Goal: Information Seeking & Learning: Find specific fact

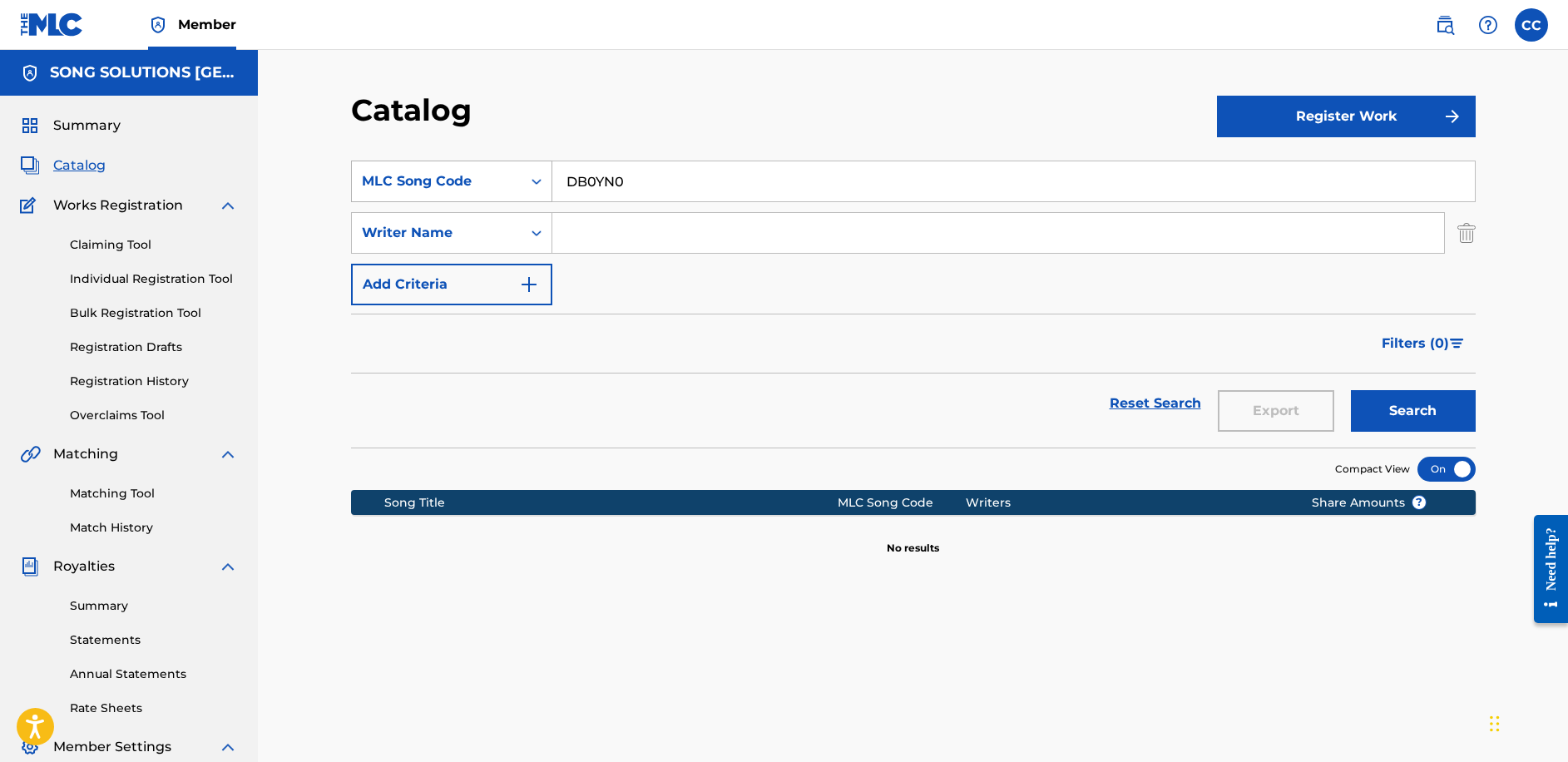
drag, startPoint x: 679, startPoint y: 182, endPoint x: 542, endPoint y: 182, distance: 137.0
click at [542, 182] on div "SearchWithCriteria6830d711-a2ce-449f-9fc4-038121d35ba6 MLC Song Code DB0YN0" at bounding box center [913, 182] width 1124 height 41
type input "ic8vkp"
click at [1351, 390] on button "Search" at bounding box center [1413, 411] width 125 height 41
click at [103, 123] on span "Summary" at bounding box center [86, 126] width 67 height 20
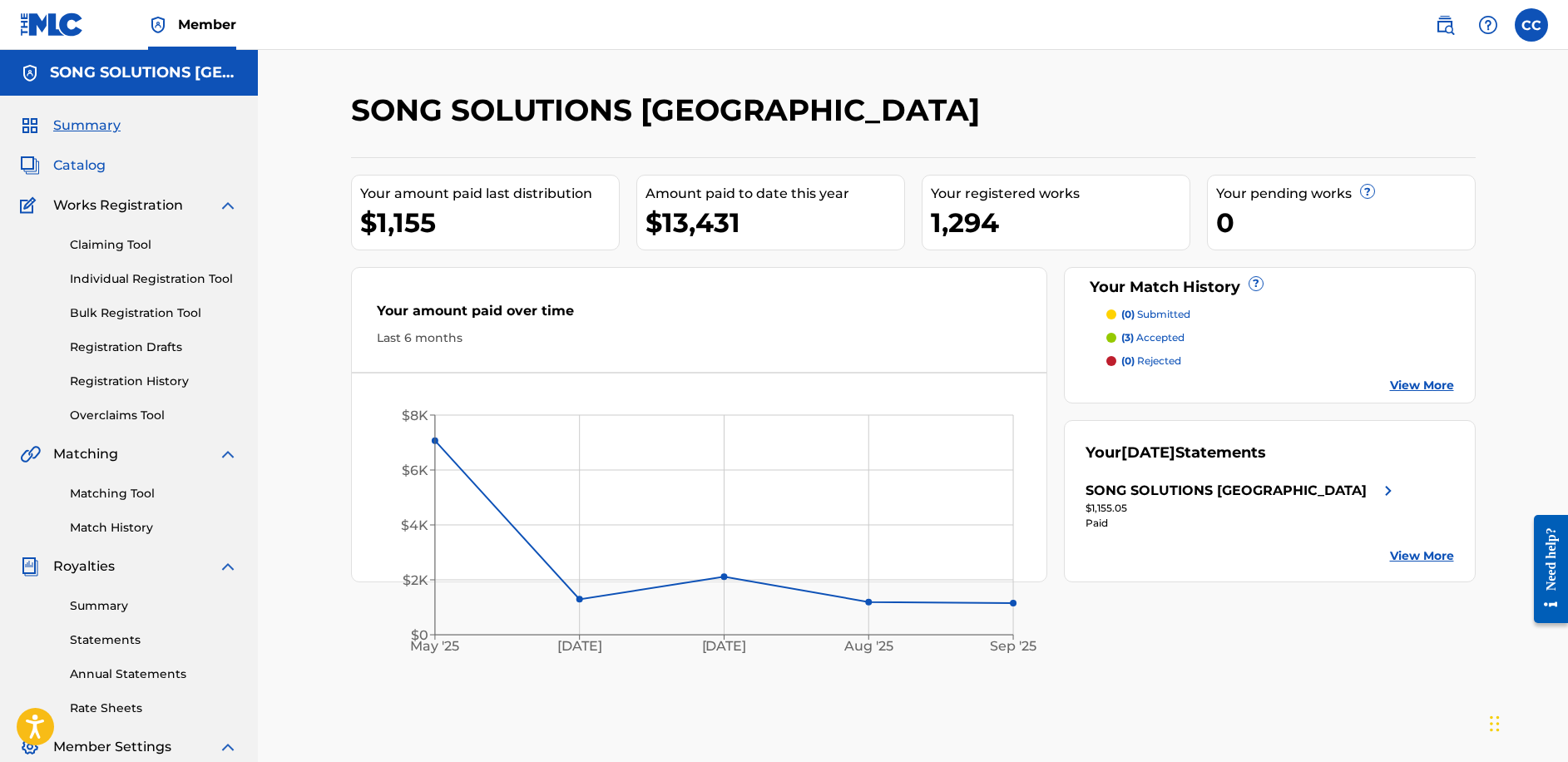
click at [94, 170] on span "Catalog" at bounding box center [79, 165] width 52 height 20
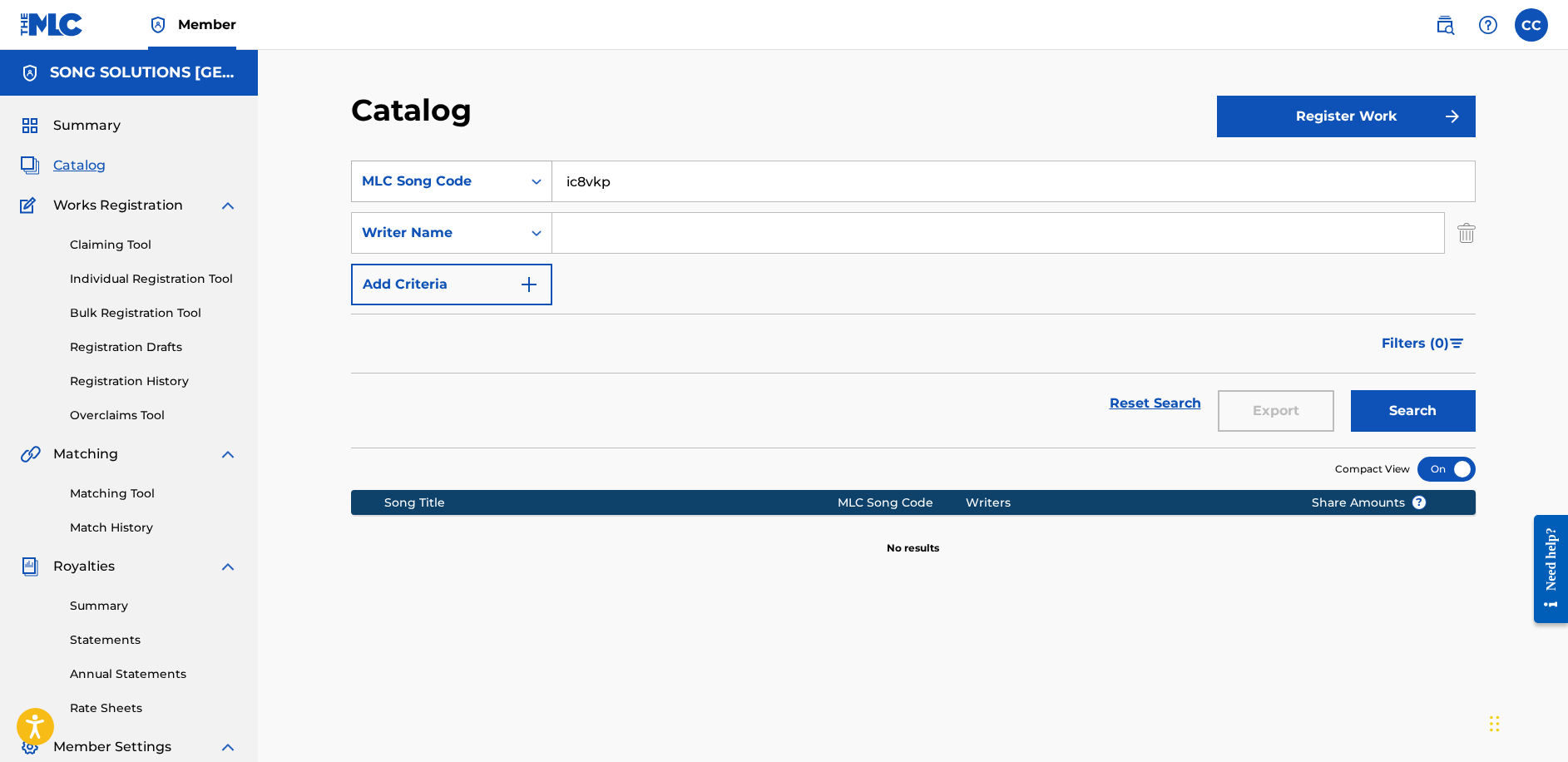
drag, startPoint x: 622, startPoint y: 188, endPoint x: 531, endPoint y: 189, distance: 91.0
click at [531, 189] on div "SearchWithCriteria6830d711-a2ce-449f-9fc4-038121d35ba6 MLC Song Code ic8vkp" at bounding box center [913, 182] width 1124 height 41
type input "IC8VKP"
click at [1351, 390] on button "Search" at bounding box center [1413, 411] width 125 height 41
drag, startPoint x: 642, startPoint y: 184, endPoint x: 544, endPoint y: 185, distance: 98.0
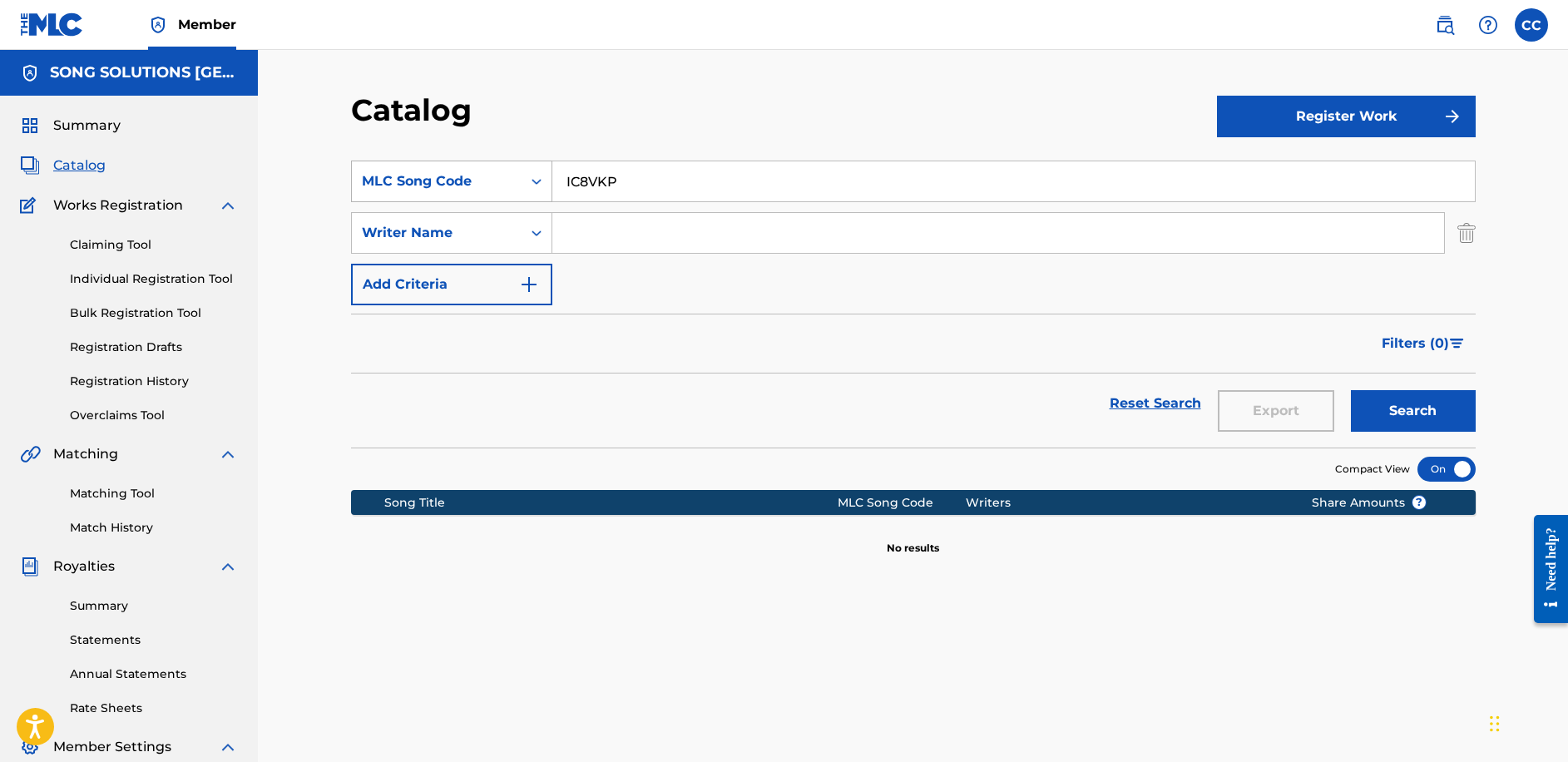
click at [544, 185] on div "SearchWithCriteria6830d711-a2ce-449f-9fc4-038121d35ba6 MLC Song Code IC8VKP" at bounding box center [913, 182] width 1124 height 41
click at [536, 182] on icon "Search Form" at bounding box center [536, 182] width 17 height 17
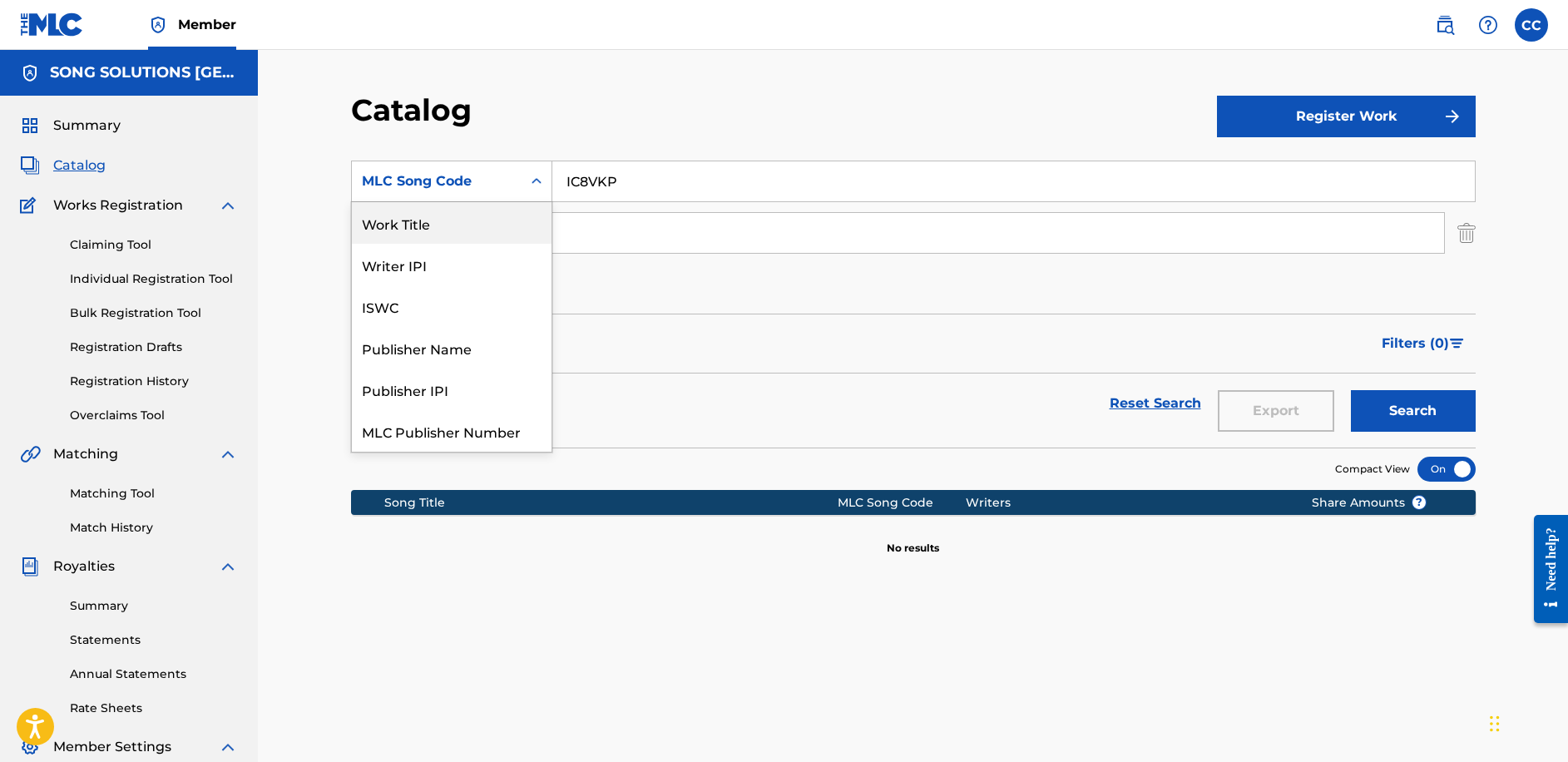
click at [415, 217] on div "Work Title" at bounding box center [452, 223] width 199 height 41
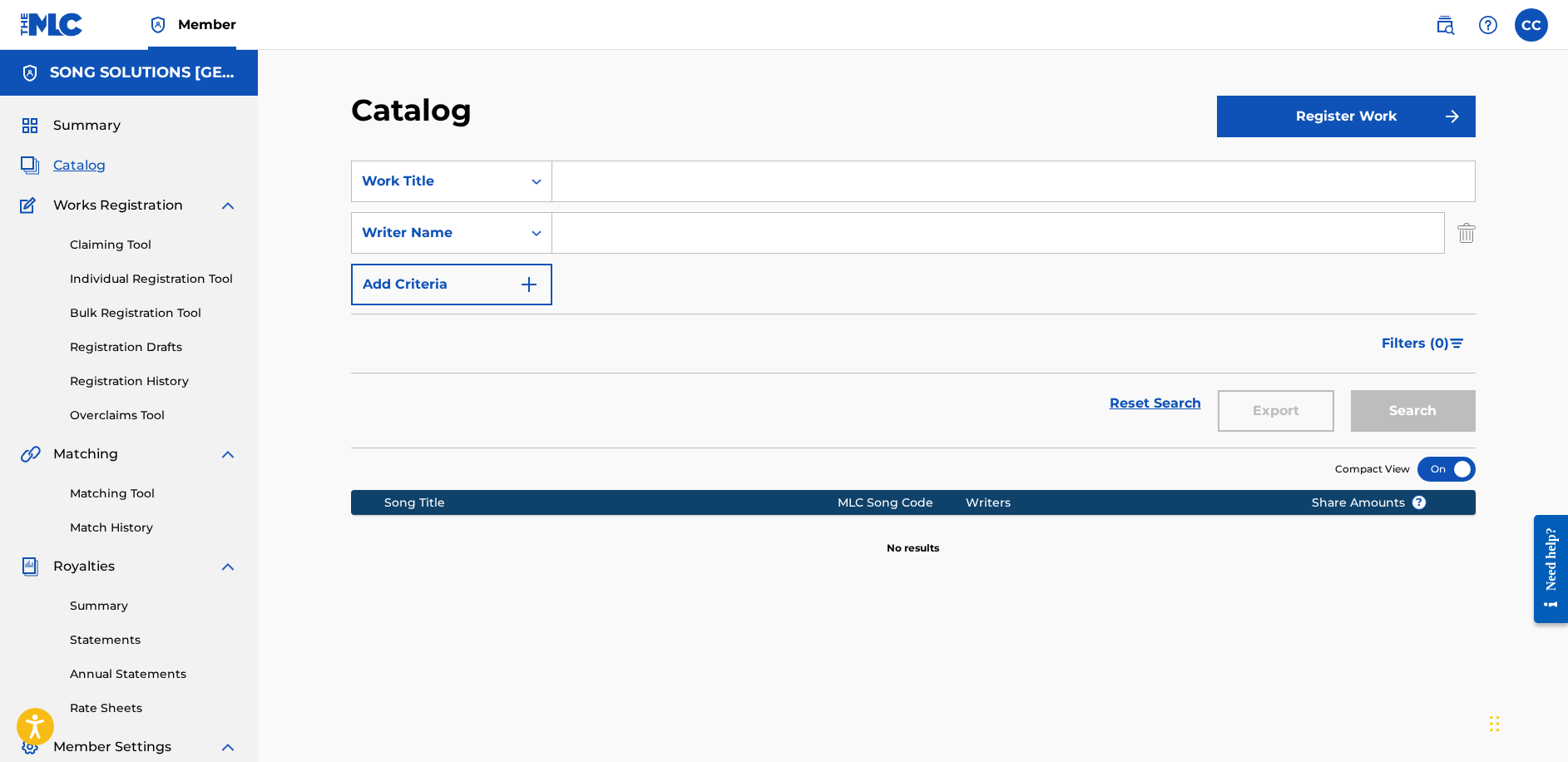
click at [595, 177] on input "Search Form" at bounding box center [1013, 182] width 922 height 40
type input "i can't look away"
type input "read"
click at [1351, 390] on button "Search" at bounding box center [1413, 411] width 125 height 41
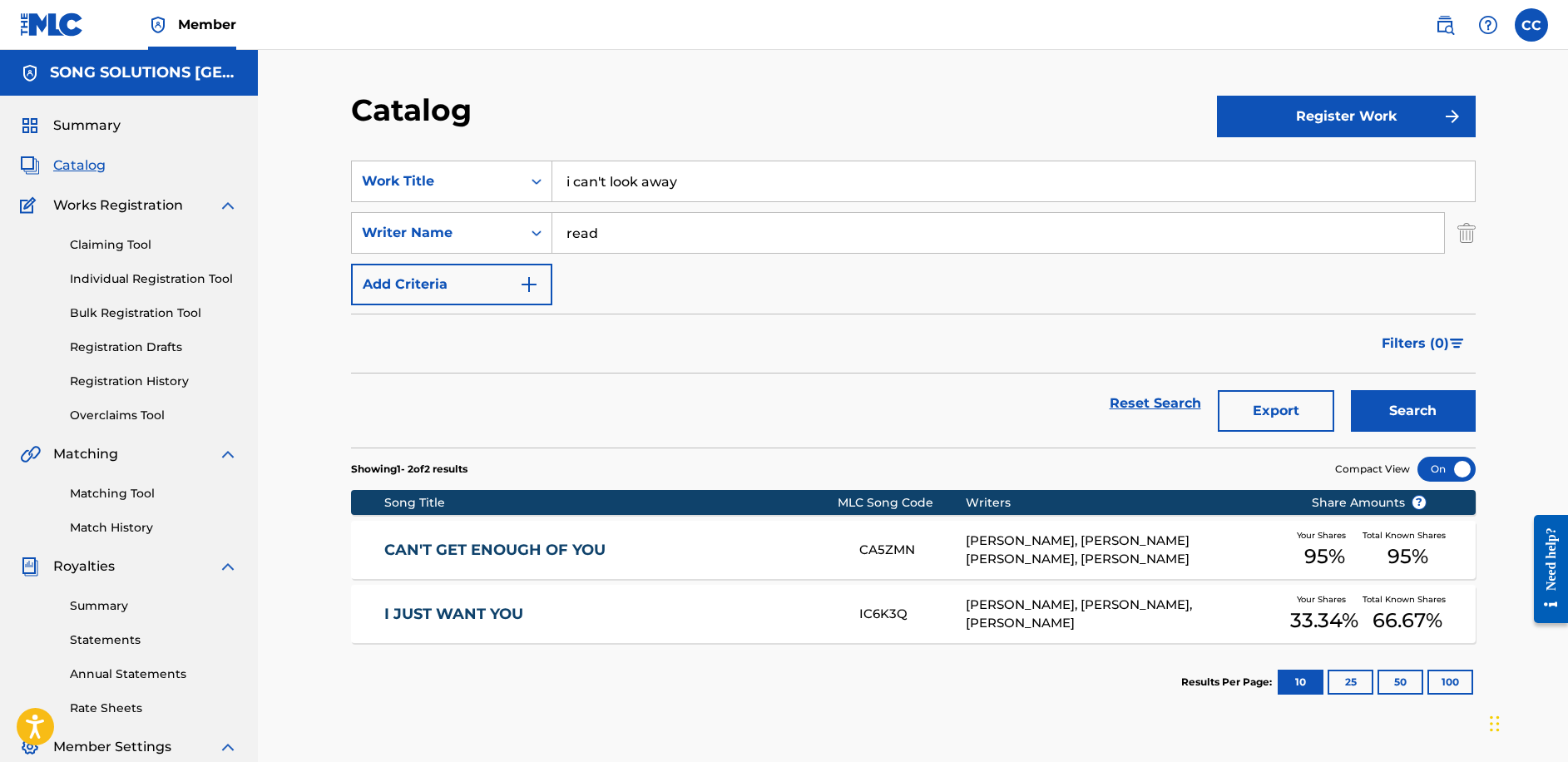
drag, startPoint x: 684, startPoint y: 191, endPoint x: 567, endPoint y: 192, distance: 117.0
click at [567, 192] on input "i can't look away" at bounding box center [1013, 182] width 922 height 40
type input "i love the way"
click at [1351, 390] on button "Search" at bounding box center [1413, 411] width 125 height 41
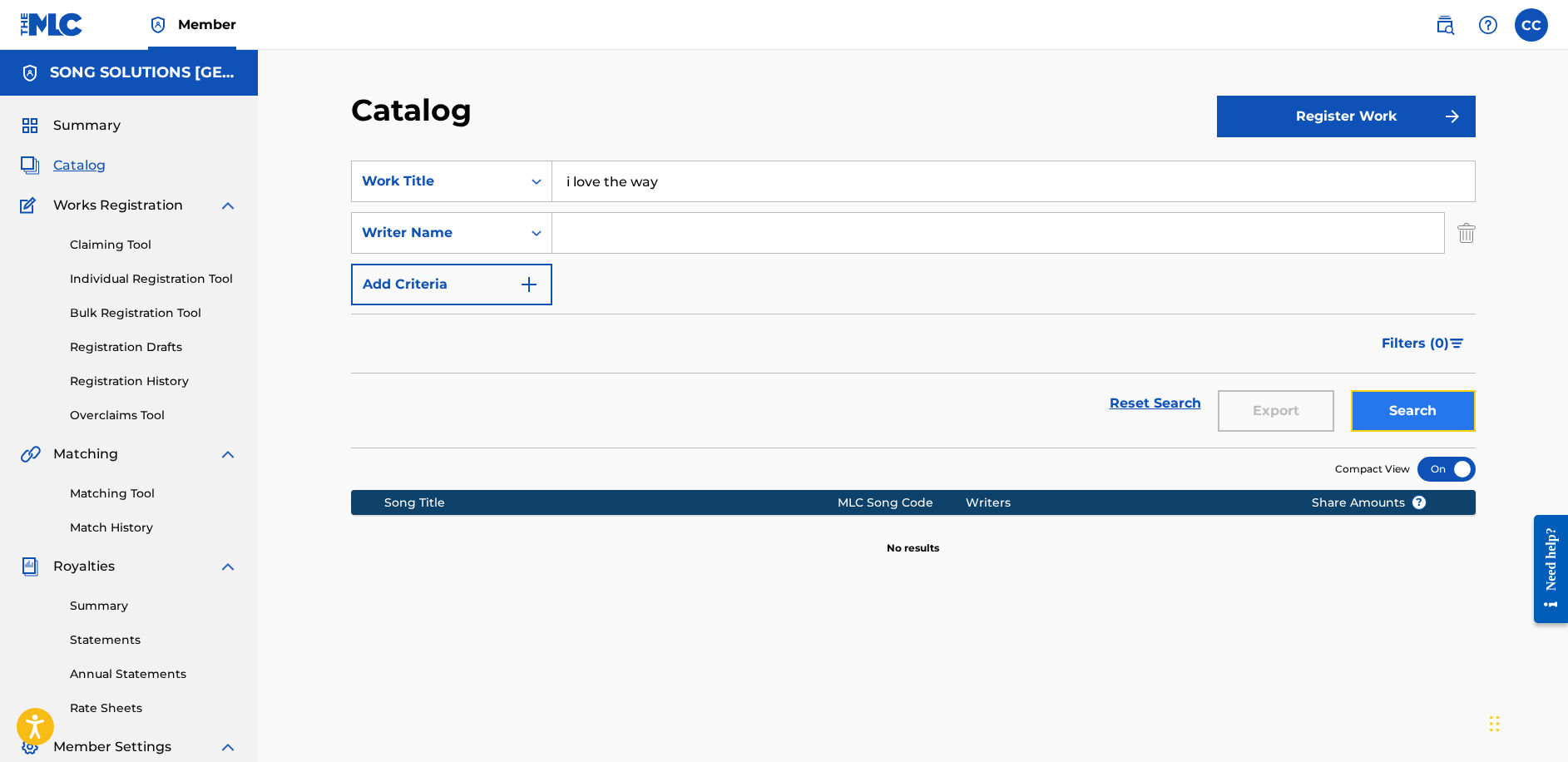
click at [1402, 428] on button "Search" at bounding box center [1413, 411] width 125 height 41
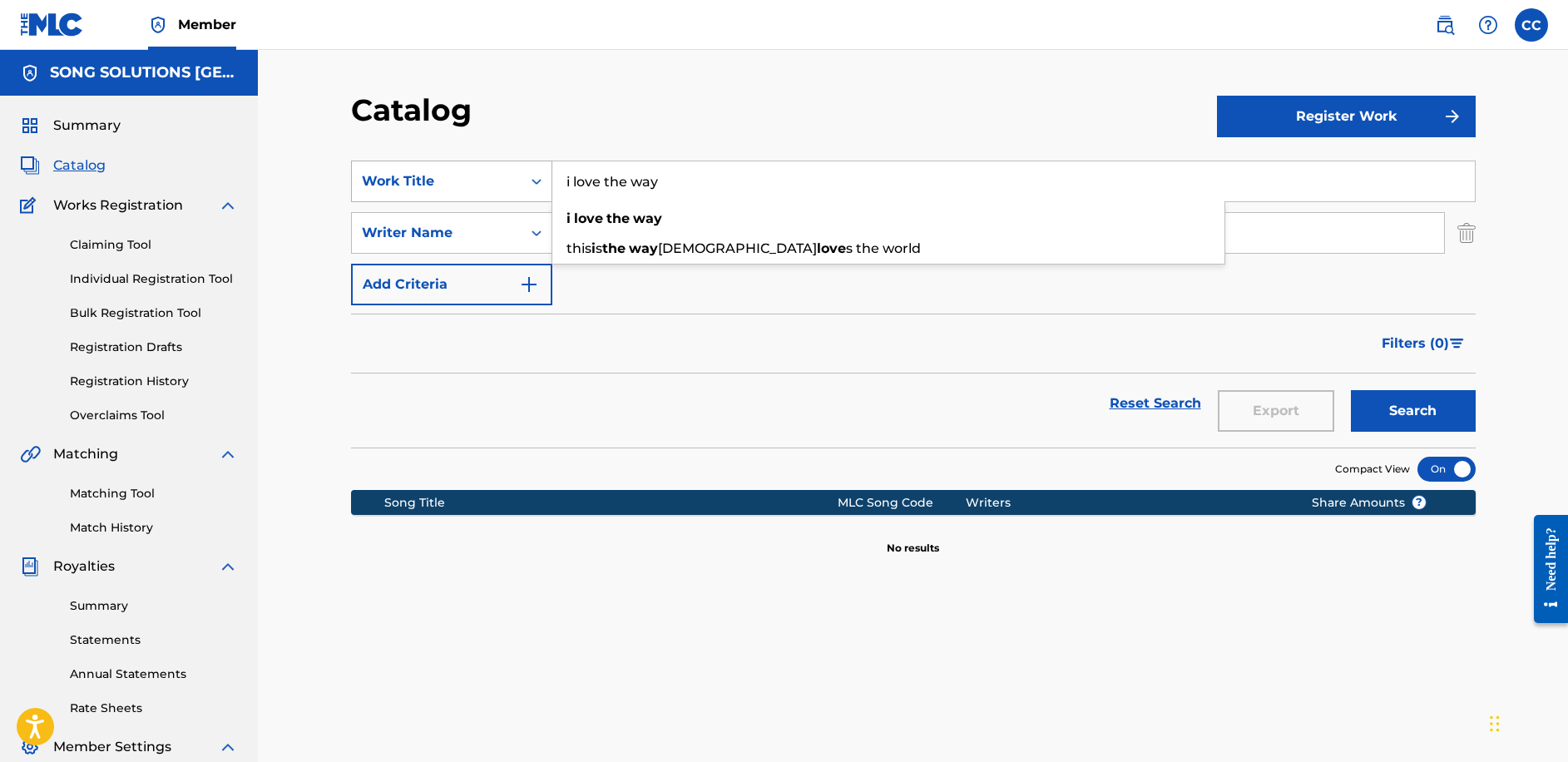
drag, startPoint x: 710, startPoint y: 184, endPoint x: 468, endPoint y: 184, distance: 242.0
click at [468, 184] on div "SearchWithCriteria803deb5d-da3f-4dfd-a53e-f990f5d134cf Work Title i love the wa…" at bounding box center [913, 182] width 1124 height 41
click at [468, 184] on div "Work Title" at bounding box center [436, 182] width 150 height 20
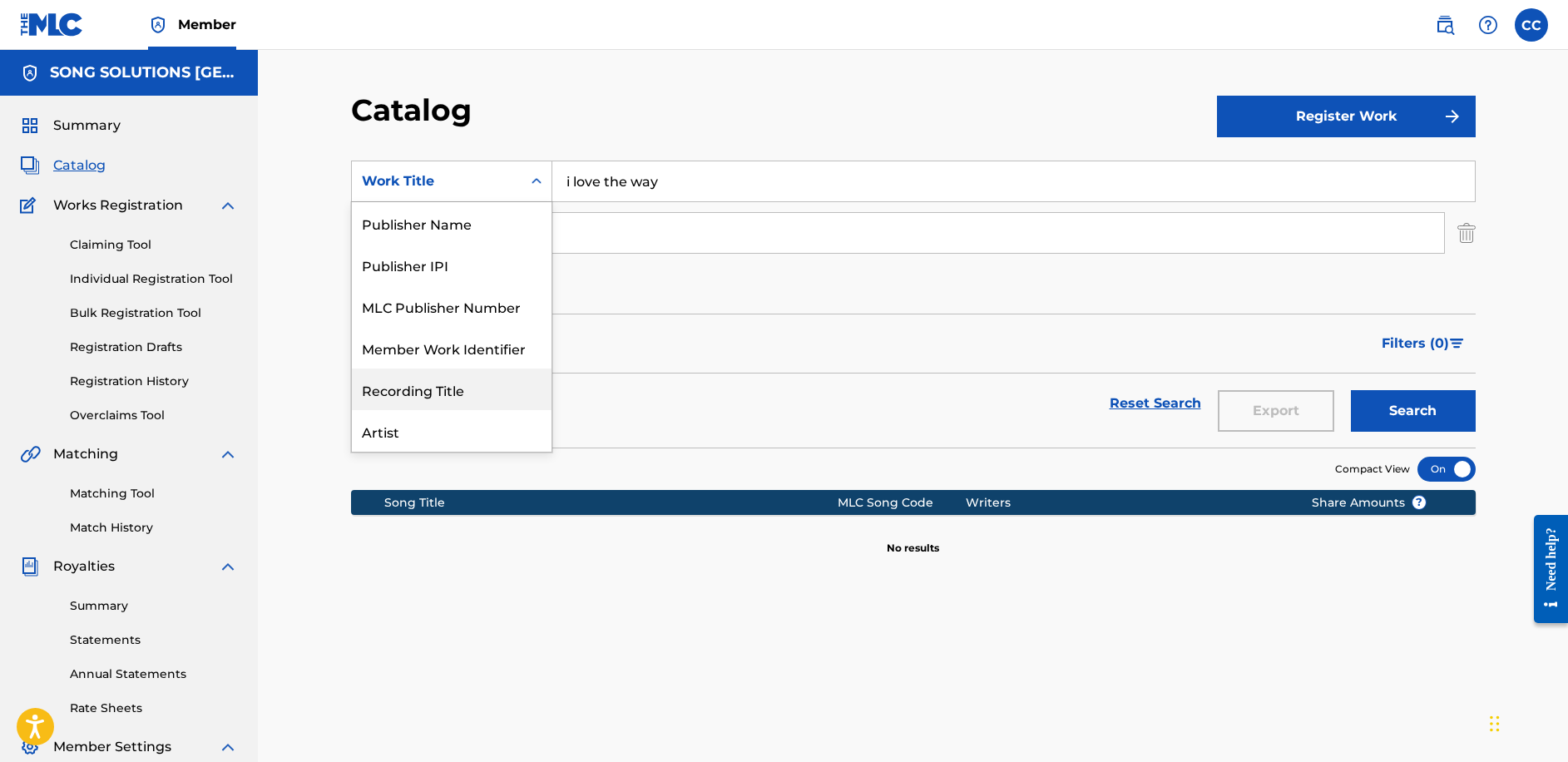
scroll to position [41, 0]
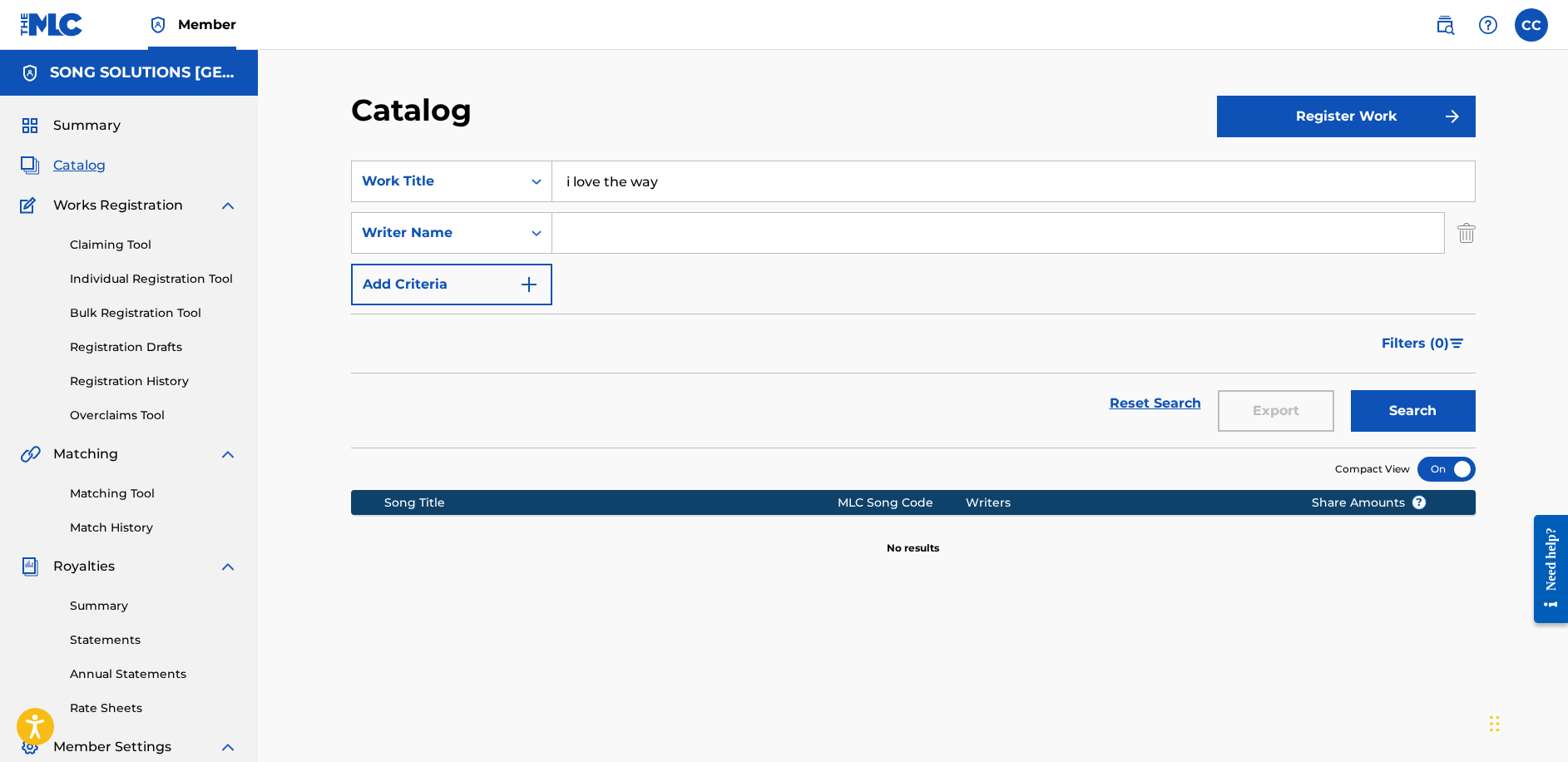
click at [585, 322] on div "Filters ( 0 )" at bounding box center [913, 343] width 1124 height 60
drag, startPoint x: 674, startPoint y: 183, endPoint x: 532, endPoint y: 182, distance: 142.0
click at [532, 182] on div "SearchWithCriteria803deb5d-da3f-4dfd-a53e-f990f5d134cf Work Title i love the wa…" at bounding box center [913, 182] width 1124 height 41
type input "deadline"
click at [1351, 390] on button "Search" at bounding box center [1413, 411] width 125 height 41
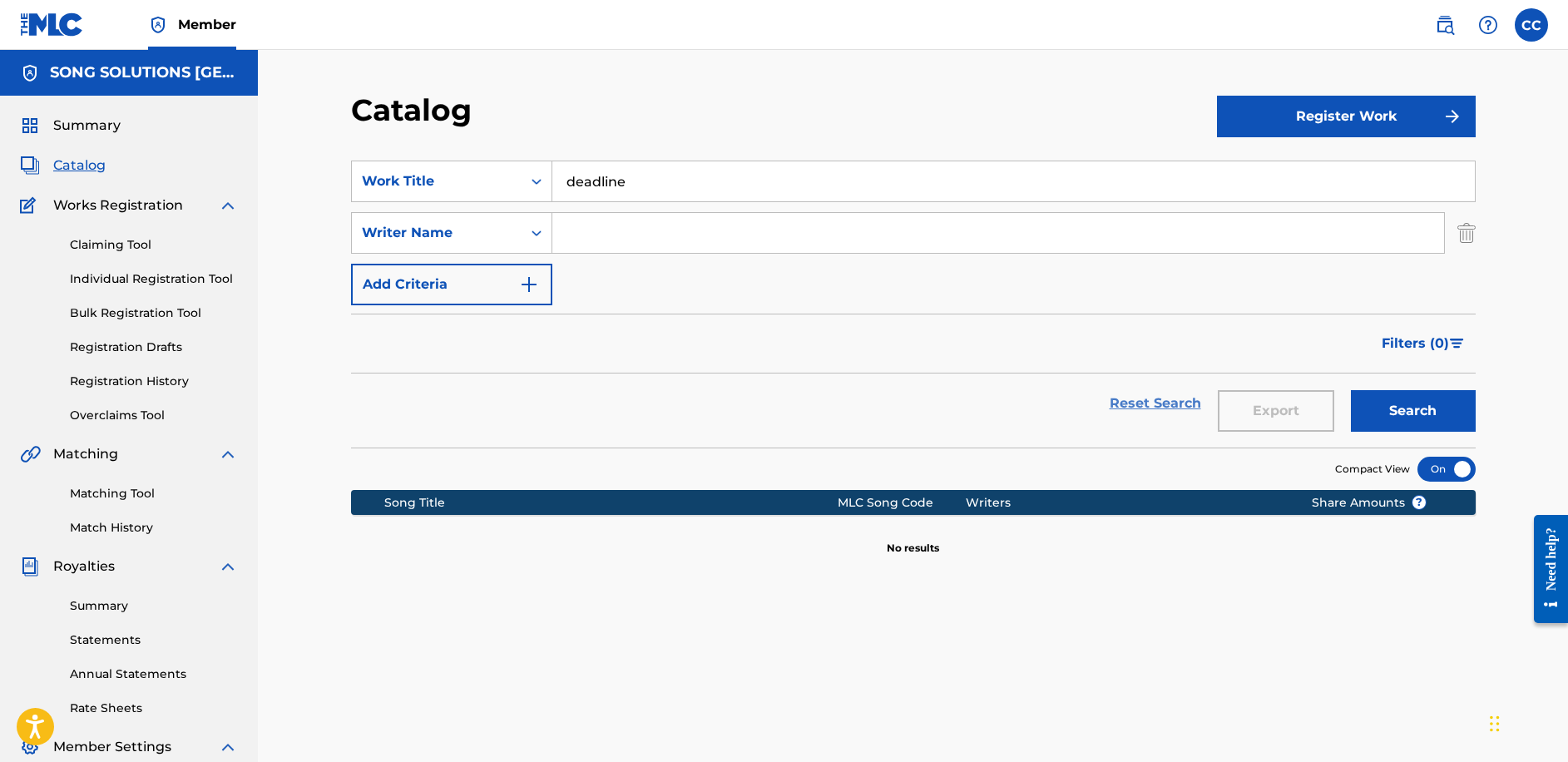
click at [1159, 409] on link "Reset Search" at bounding box center [1155, 403] width 108 height 37
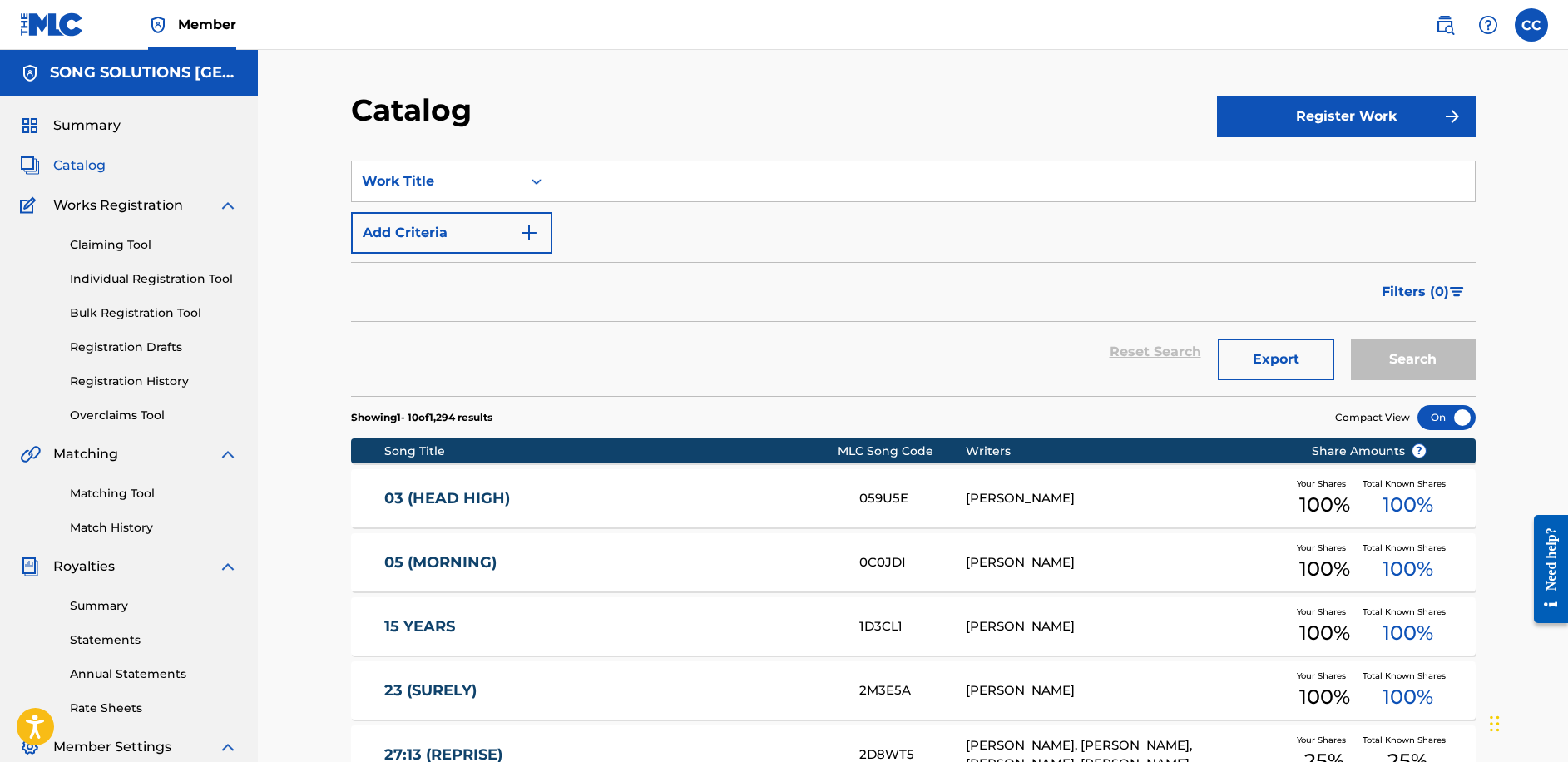
click at [646, 185] on input "Search Form" at bounding box center [1013, 182] width 922 height 40
click at [1351, 339] on button "Search" at bounding box center [1413, 359] width 125 height 41
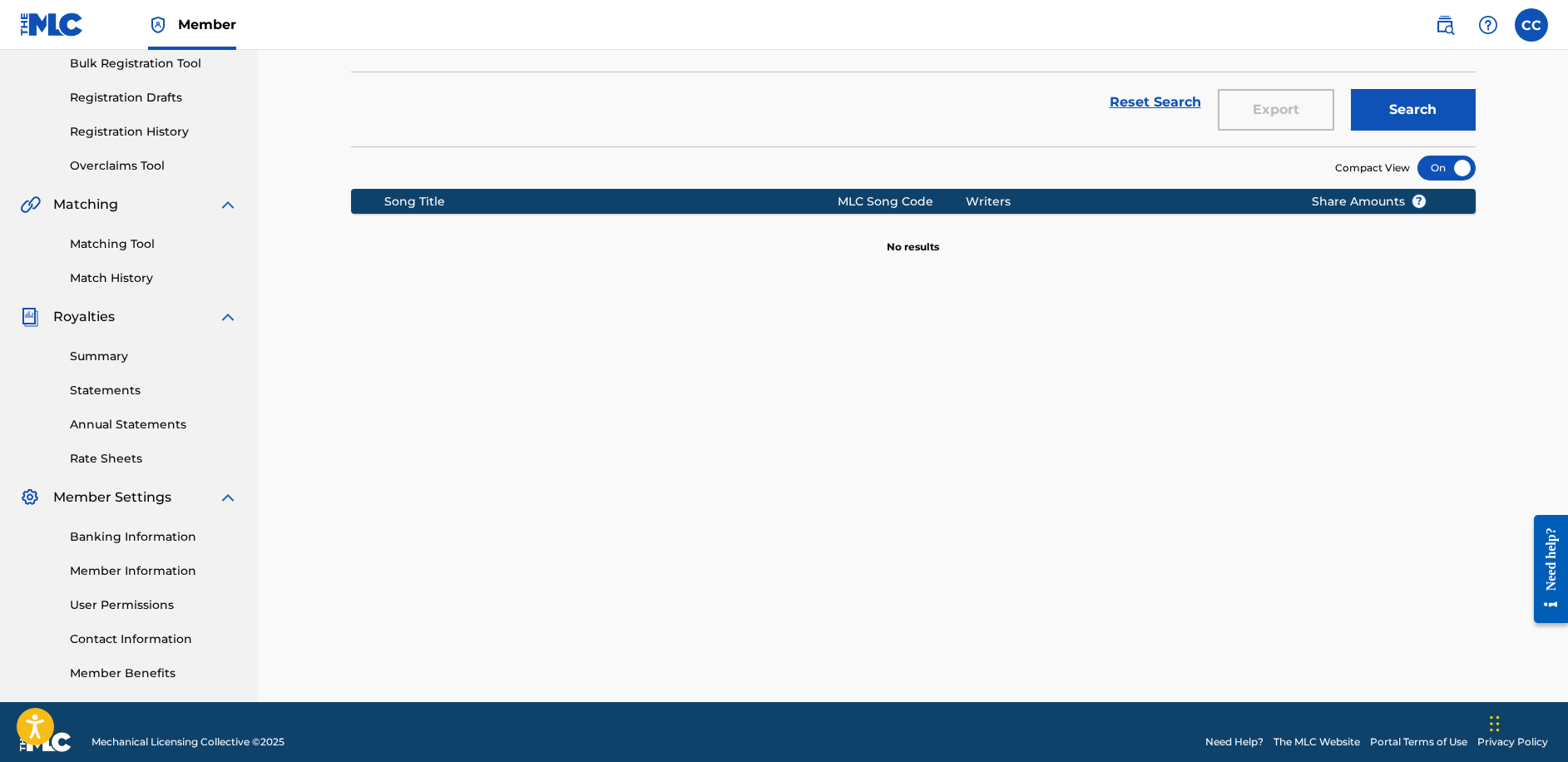
scroll to position [0, 0]
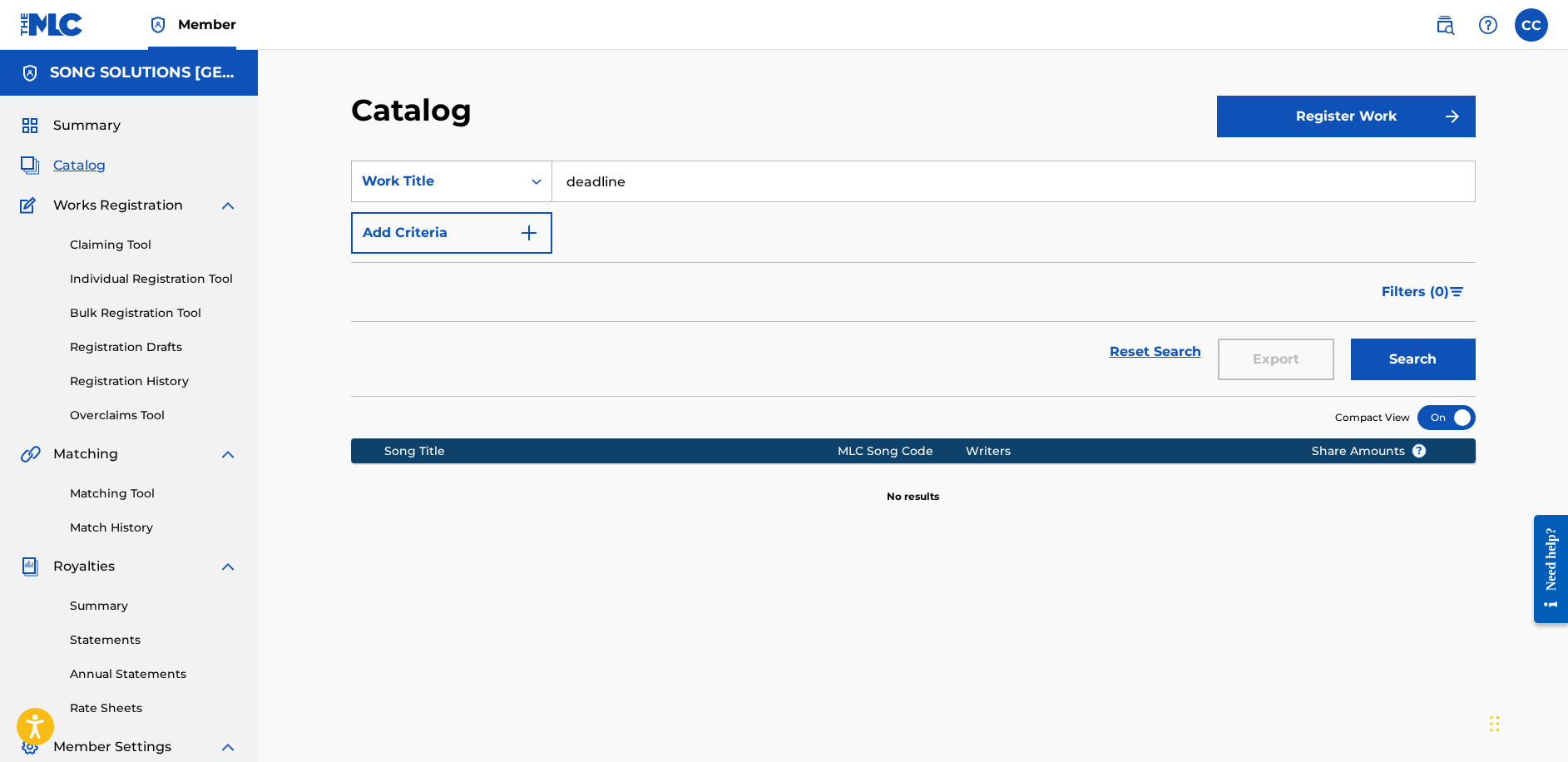
drag, startPoint x: 645, startPoint y: 174, endPoint x: 524, endPoint y: 186, distance: 121.6
click at [524, 186] on div "SearchWithCriteria67aa8aea-258b-4a7a-a038-79d0e719b39f Work Title deadline" at bounding box center [913, 182] width 1124 height 41
click at [1427, 288] on span "Filters ( 0 )" at bounding box center [1414, 292] width 67 height 20
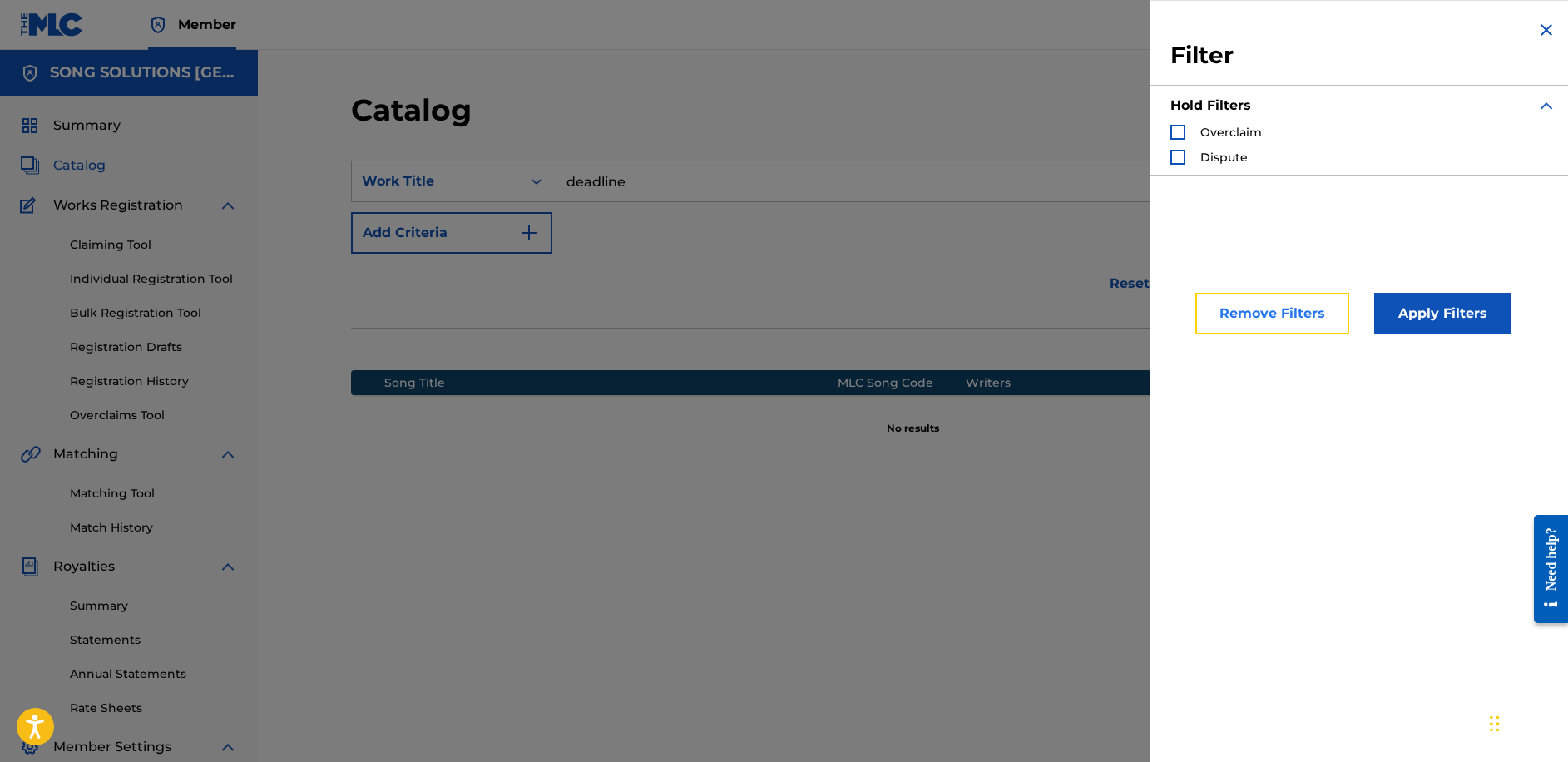
click at [1245, 315] on button "Remove Filters" at bounding box center [1272, 314] width 154 height 41
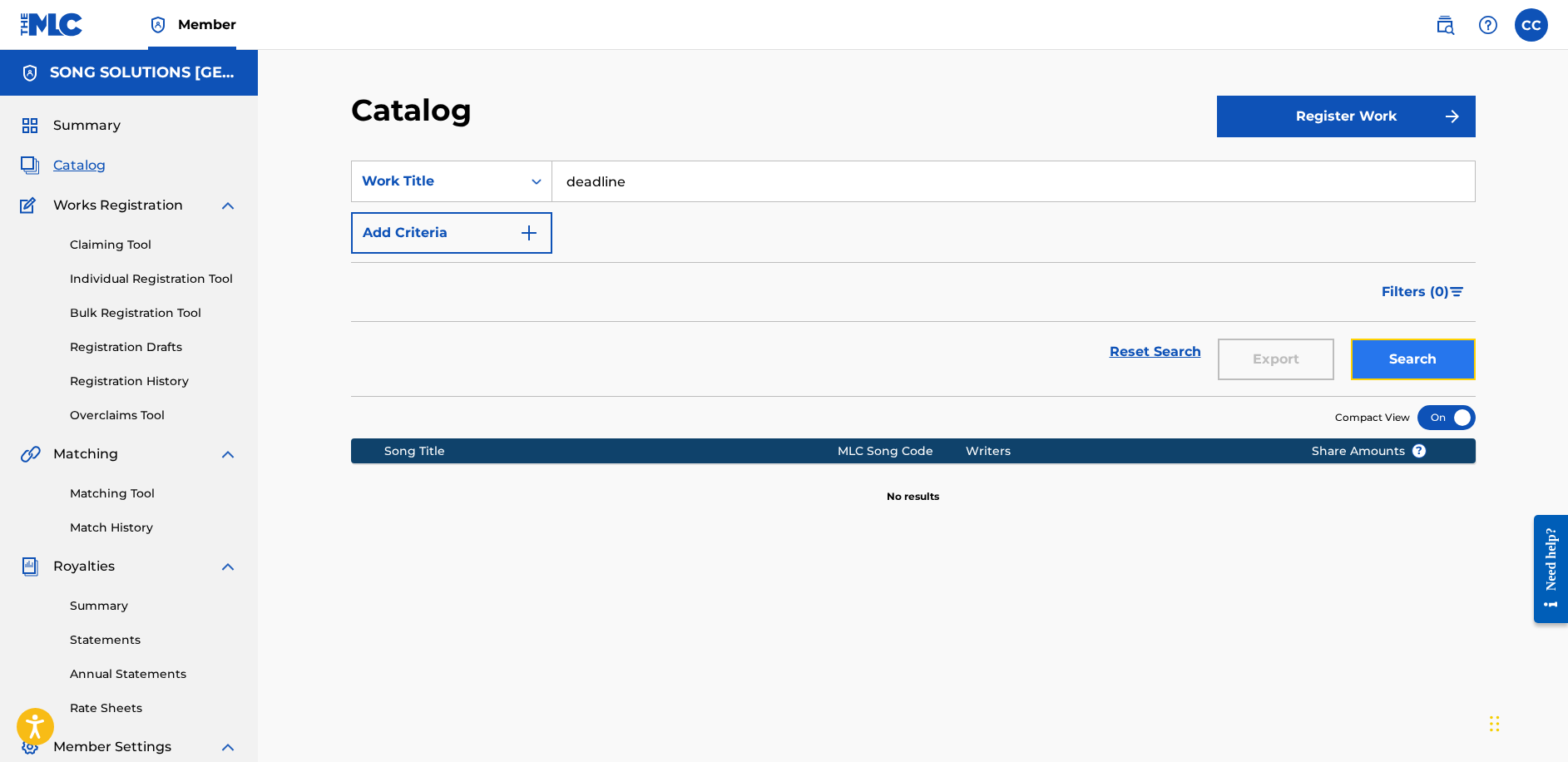
click at [1430, 356] on button "Search" at bounding box center [1413, 359] width 125 height 41
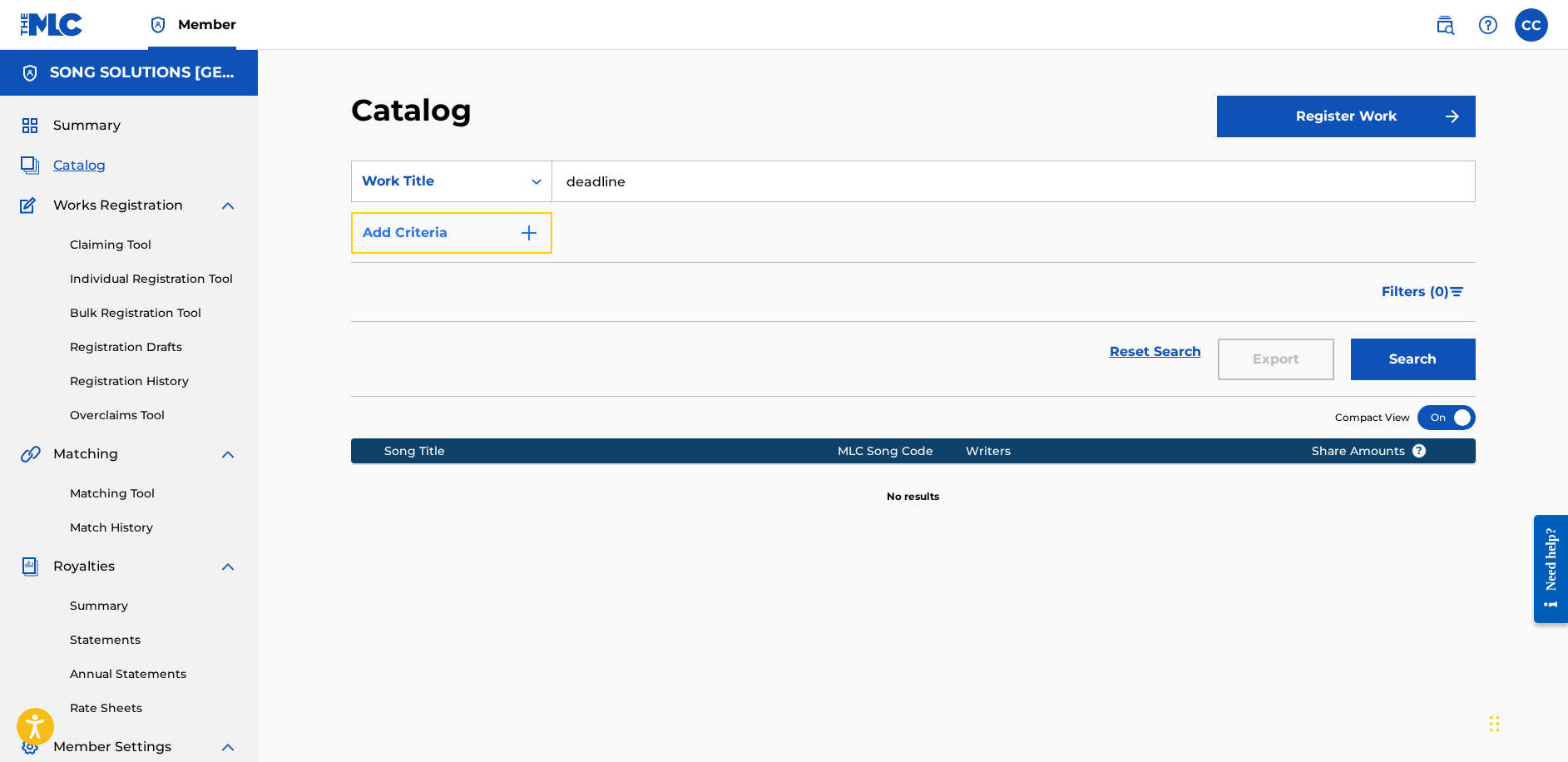
click at [466, 234] on button "Add Criteria" at bounding box center [452, 233] width 201 height 41
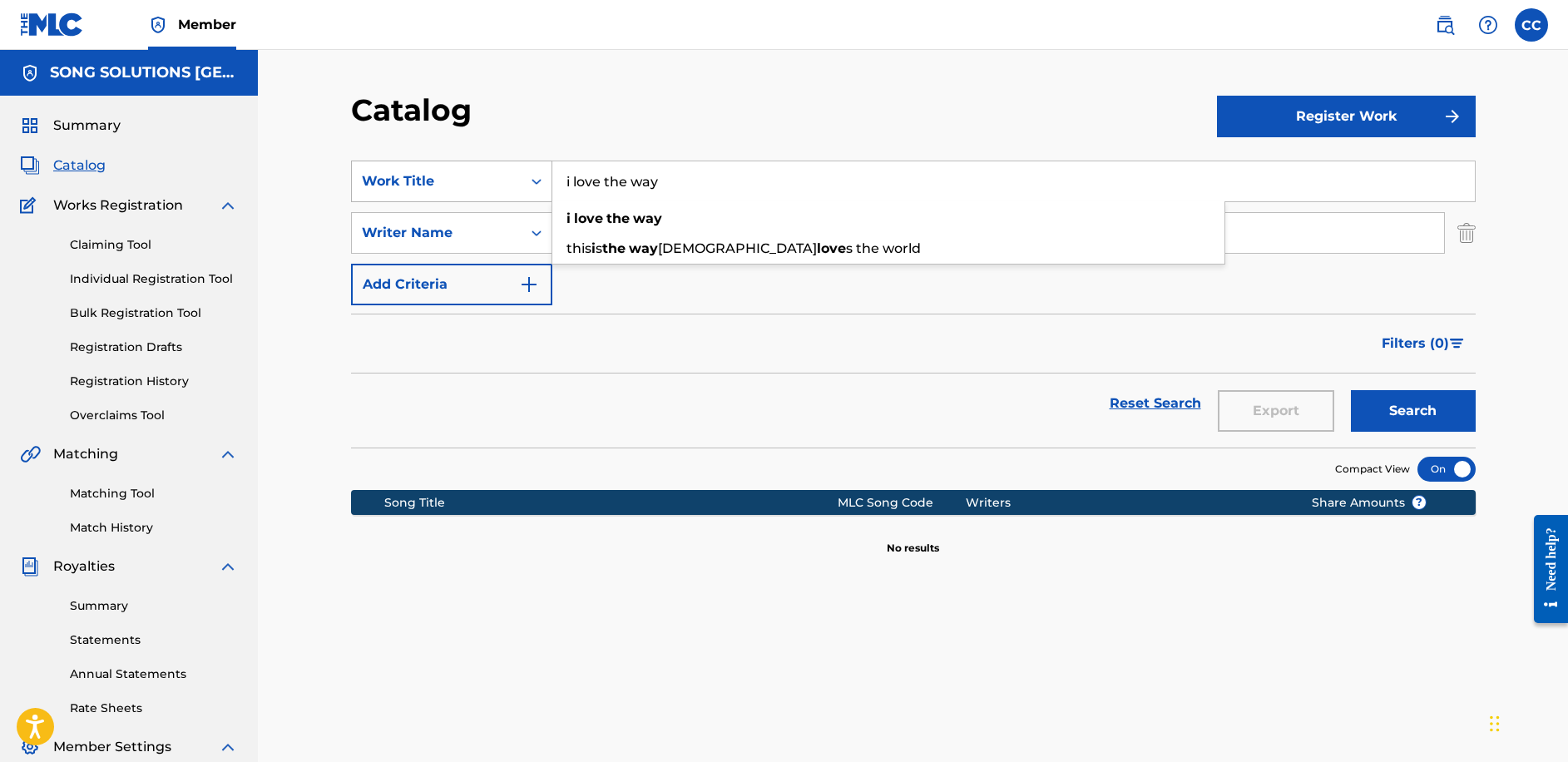
type input "i love the way"
click at [1351, 390] on button "Search" at bounding box center [1413, 411] width 125 height 41
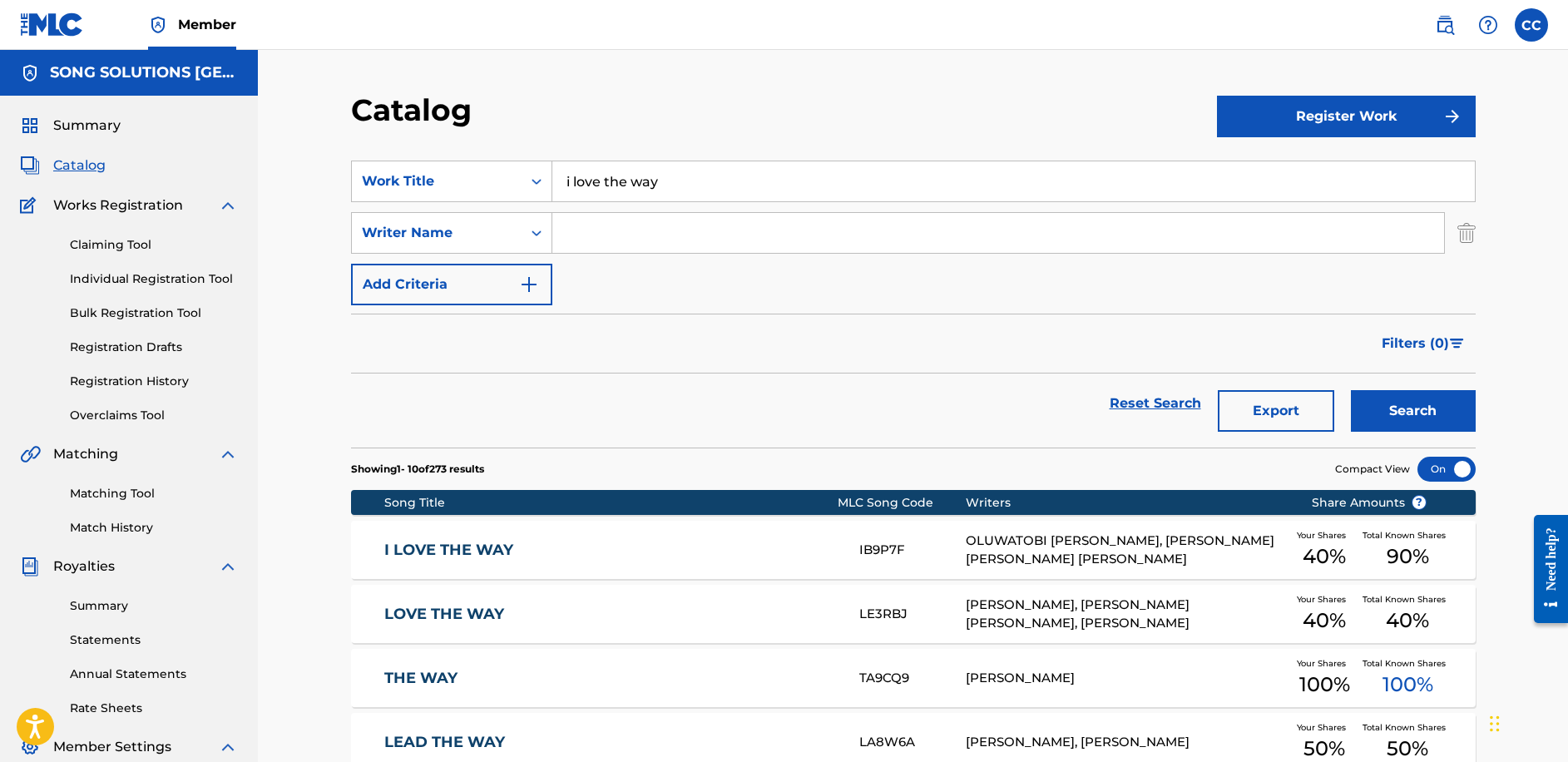
click at [452, 542] on link "I LOVE THE WAY" at bounding box center [611, 550] width 453 height 19
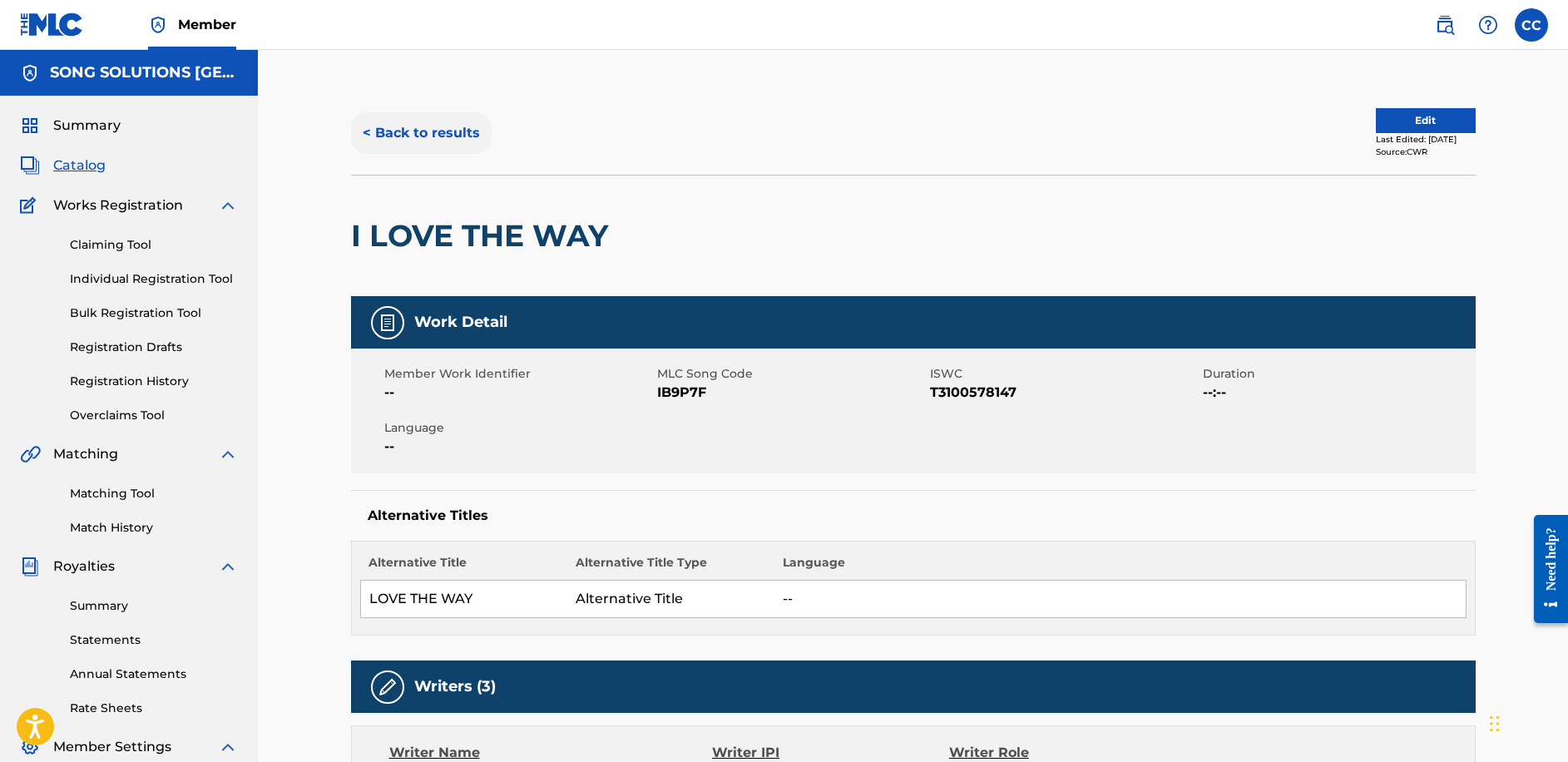
click at [447, 137] on button "< Back to results" at bounding box center [421, 133] width 141 height 41
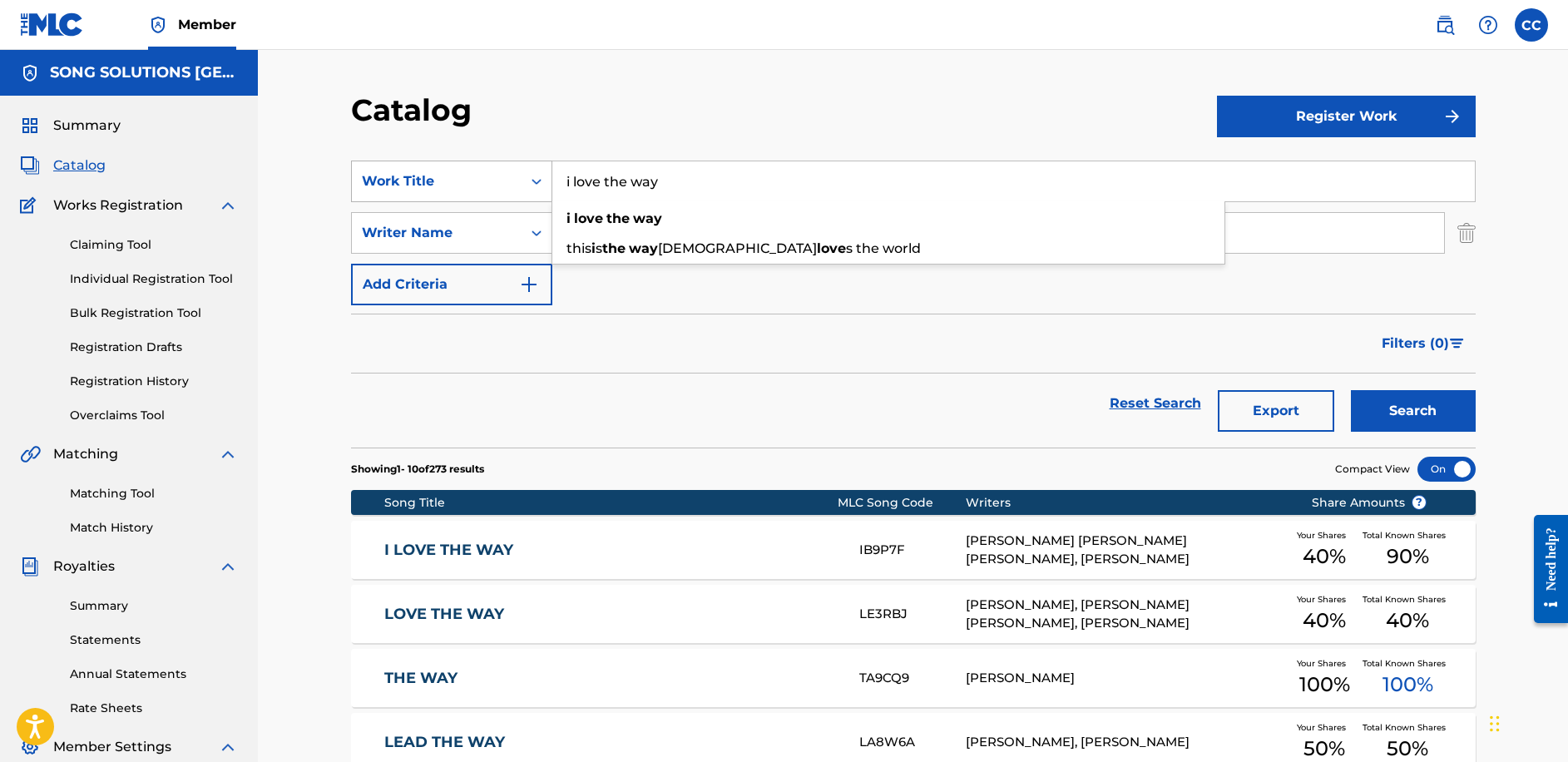
drag, startPoint x: 664, startPoint y: 180, endPoint x: 527, endPoint y: 180, distance: 137.0
click at [527, 180] on div "SearchWithCriteria67aa8aea-258b-4a7a-a038-79d0e719b39f Work Title i love the wa…" at bounding box center [913, 182] width 1124 height 41
click at [1351, 390] on button "Search" at bounding box center [1413, 411] width 125 height 41
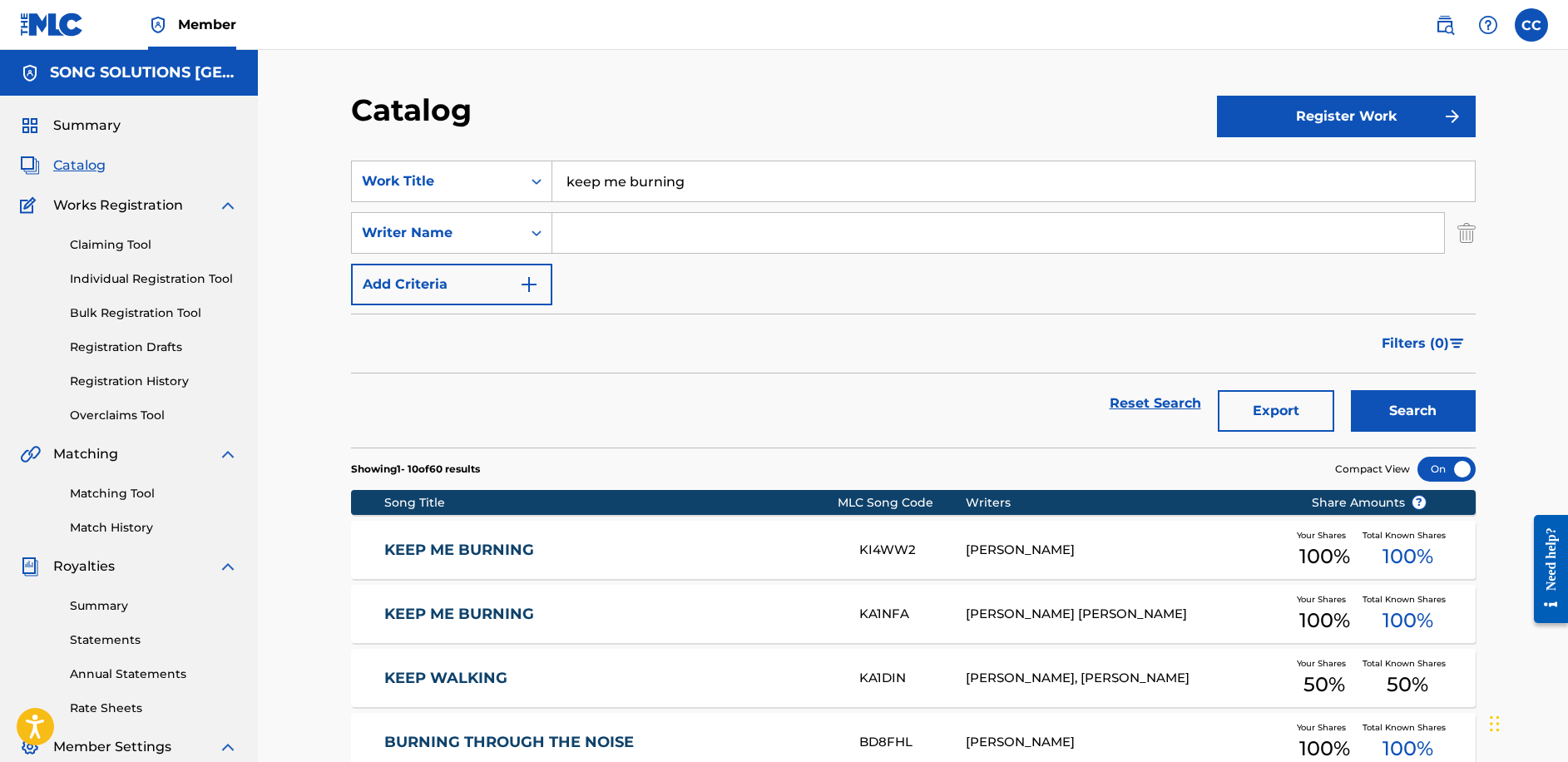
drag, startPoint x: 727, startPoint y: 179, endPoint x: 363, endPoint y: 205, distance: 364.9
click at [363, 205] on div "SearchWithCriteria67aa8aea-258b-4a7a-a038-79d0e719b39f Work Title keep me burni…" at bounding box center [913, 233] width 1124 height 145
type input "LOVE THE WAY"
click at [1351, 390] on button "Search" at bounding box center [1413, 411] width 125 height 41
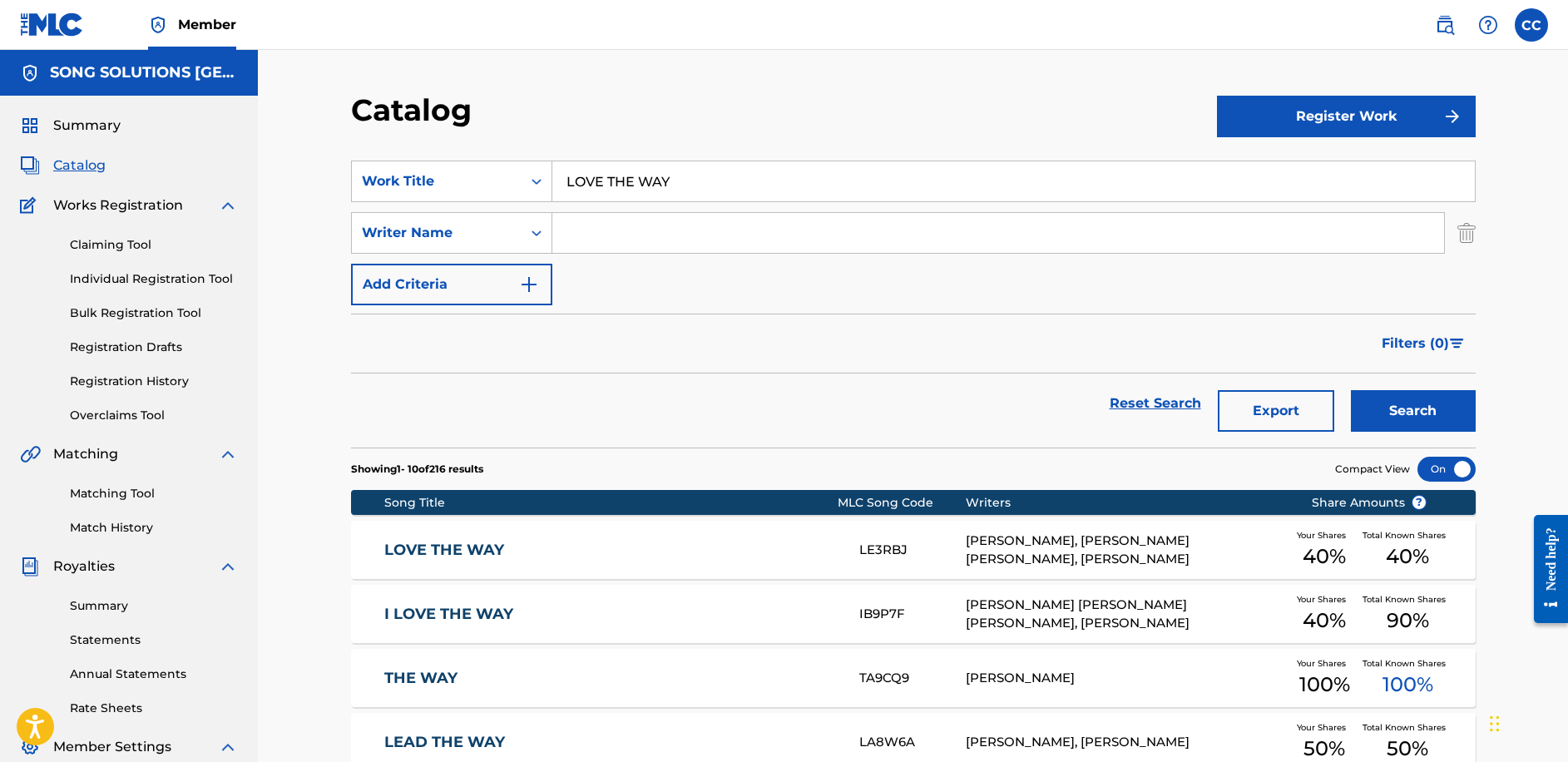
click at [489, 535] on div "LOVE THE WAY LE3RBJ [PERSON_NAME], [PERSON_NAME] [PERSON_NAME], [PERSON_NAME] Y…" at bounding box center [913, 550] width 1124 height 58
